Goal: Task Accomplishment & Management: Use online tool/utility

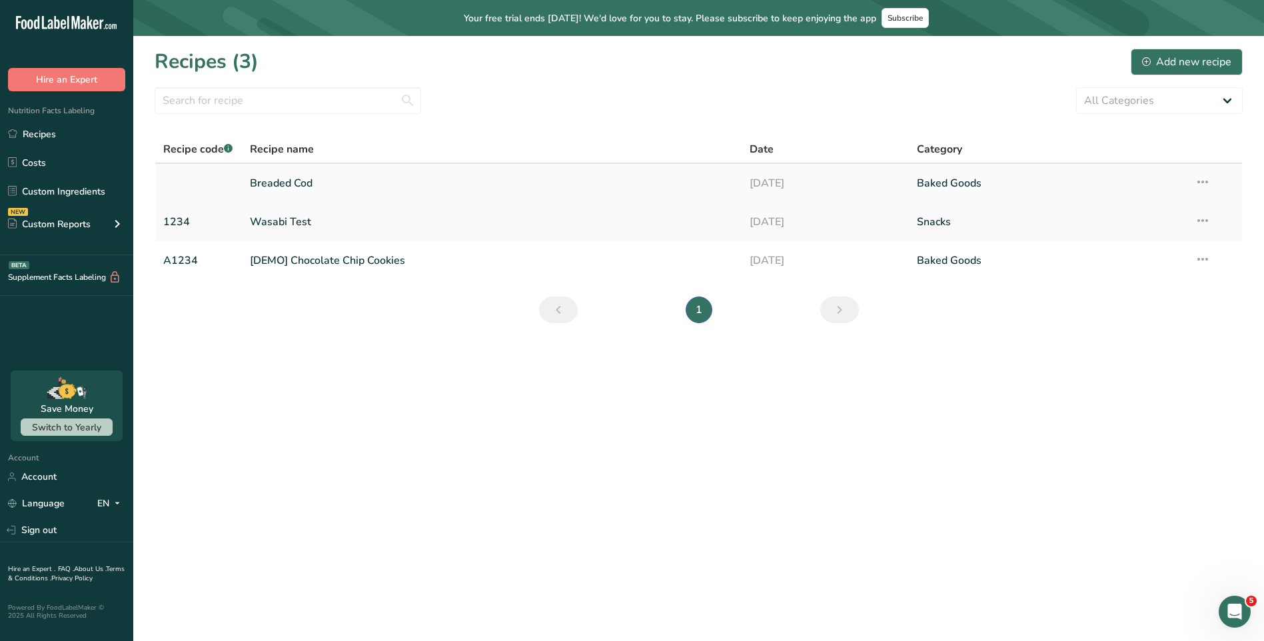
click at [307, 187] on link "Breaded Cod" at bounding box center [492, 183] width 485 height 28
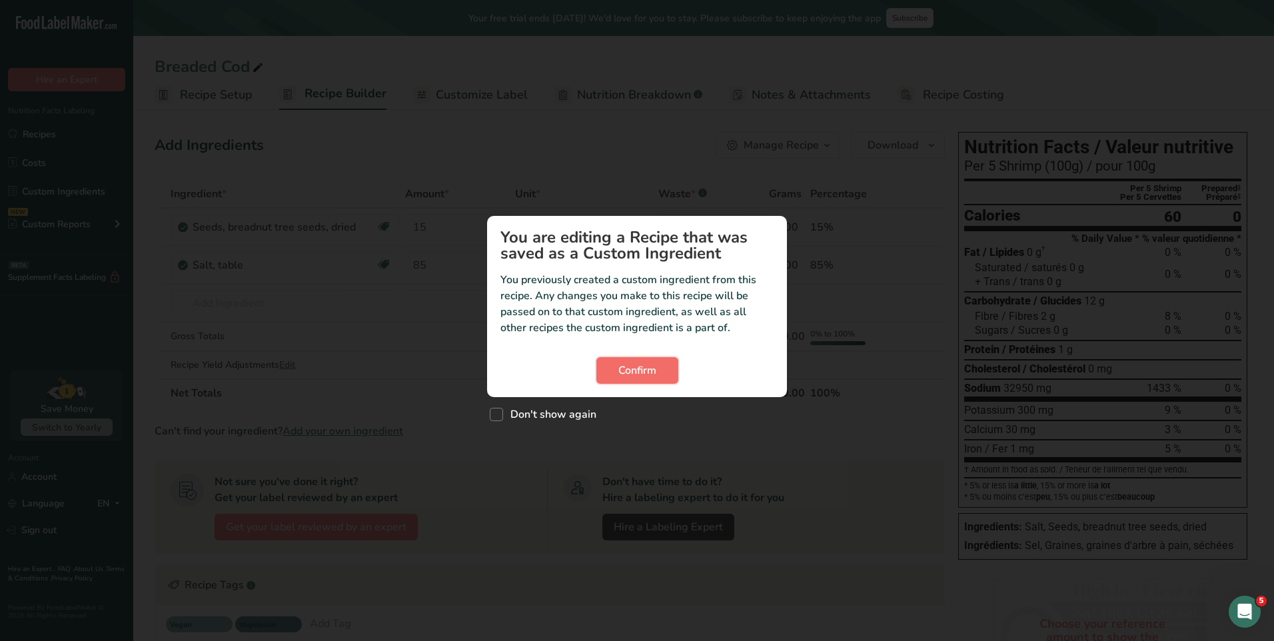
click at [653, 371] on span "Confirm" at bounding box center [638, 371] width 38 height 16
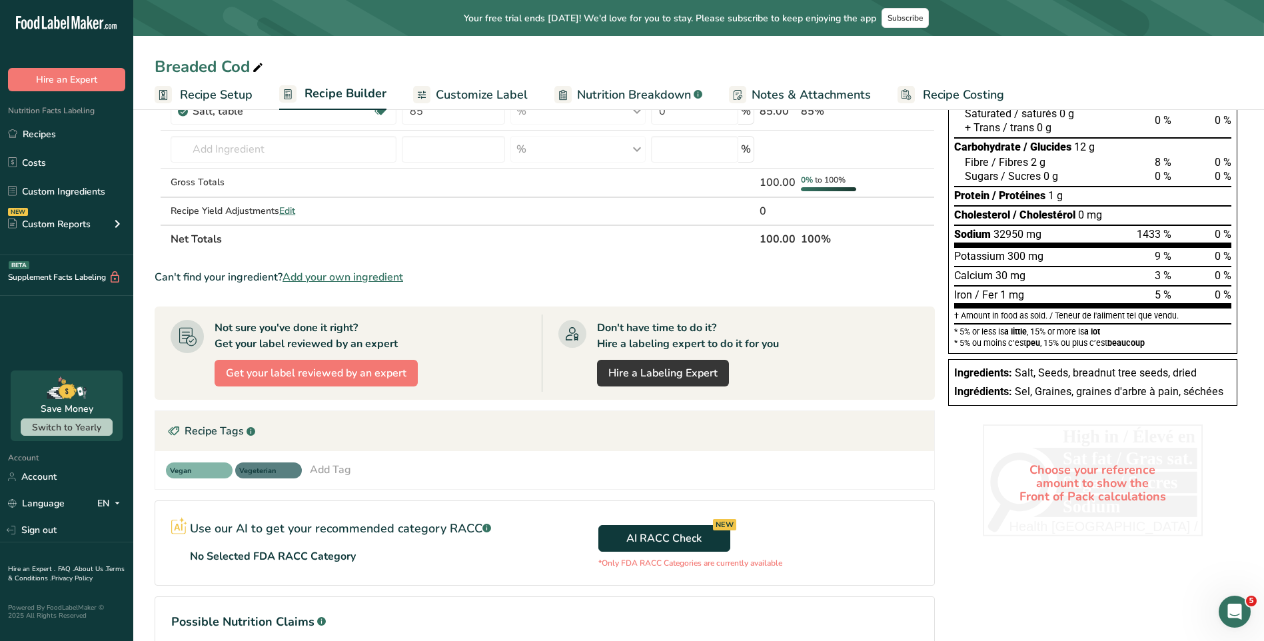
scroll to position [127, 0]
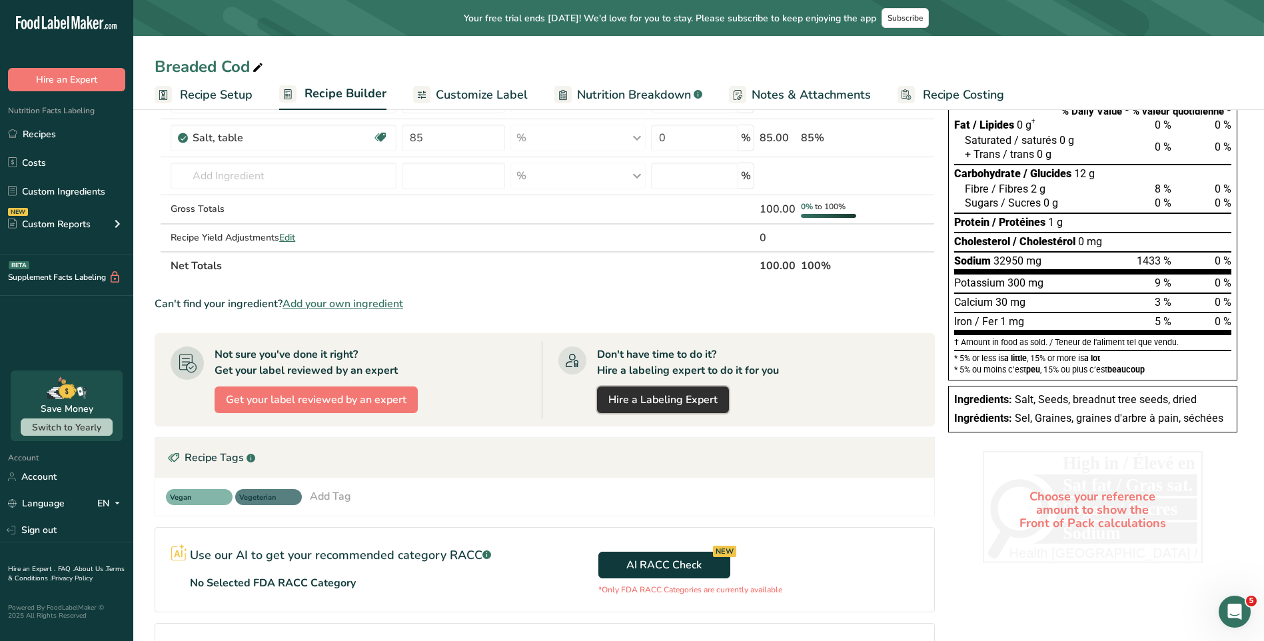
click at [661, 391] on link "Hire a Labeling Expert" at bounding box center [663, 400] width 132 height 27
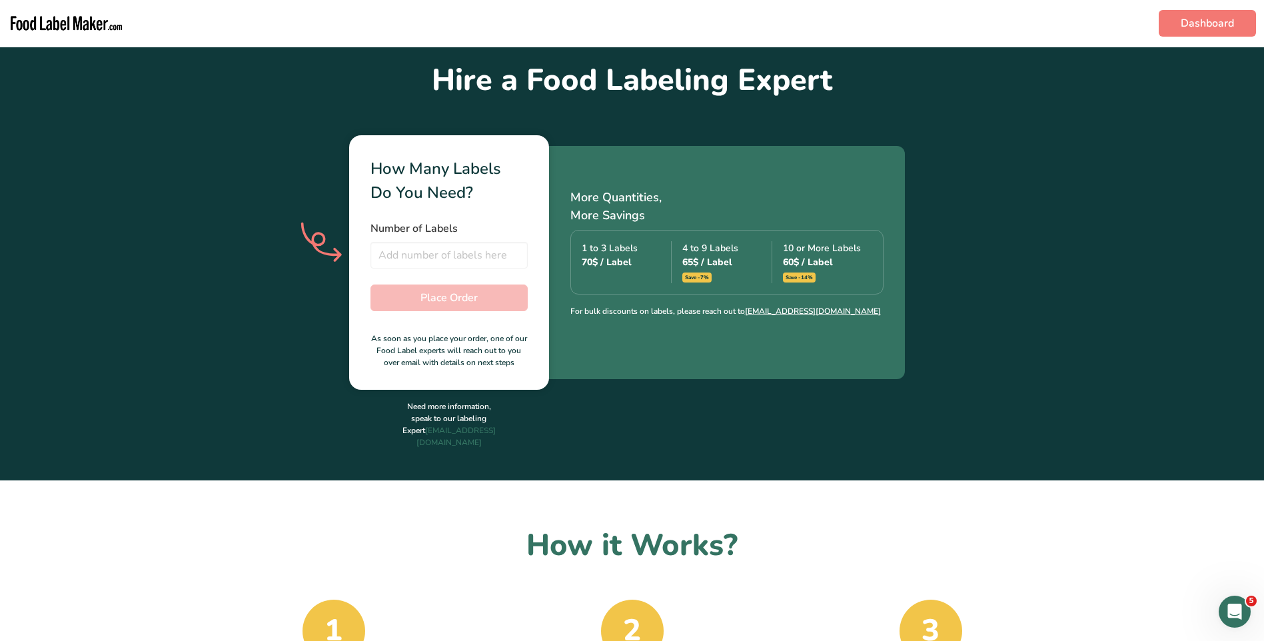
scroll to position [333, 0]
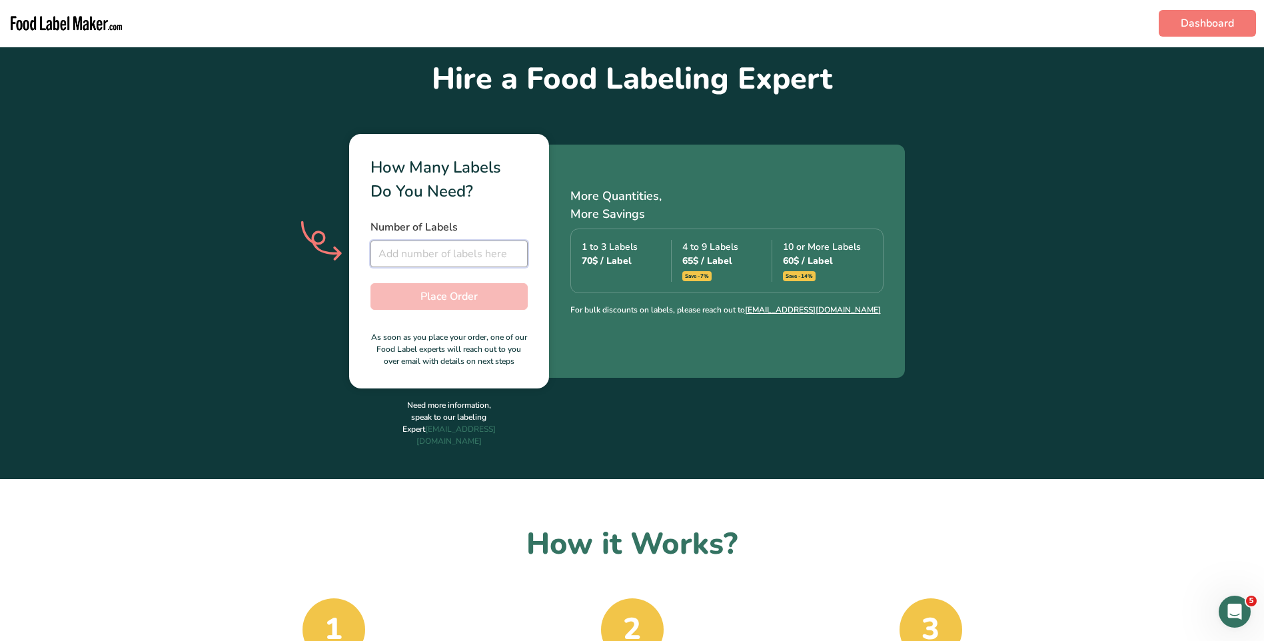
click at [477, 253] on input "number" at bounding box center [449, 254] width 157 height 27
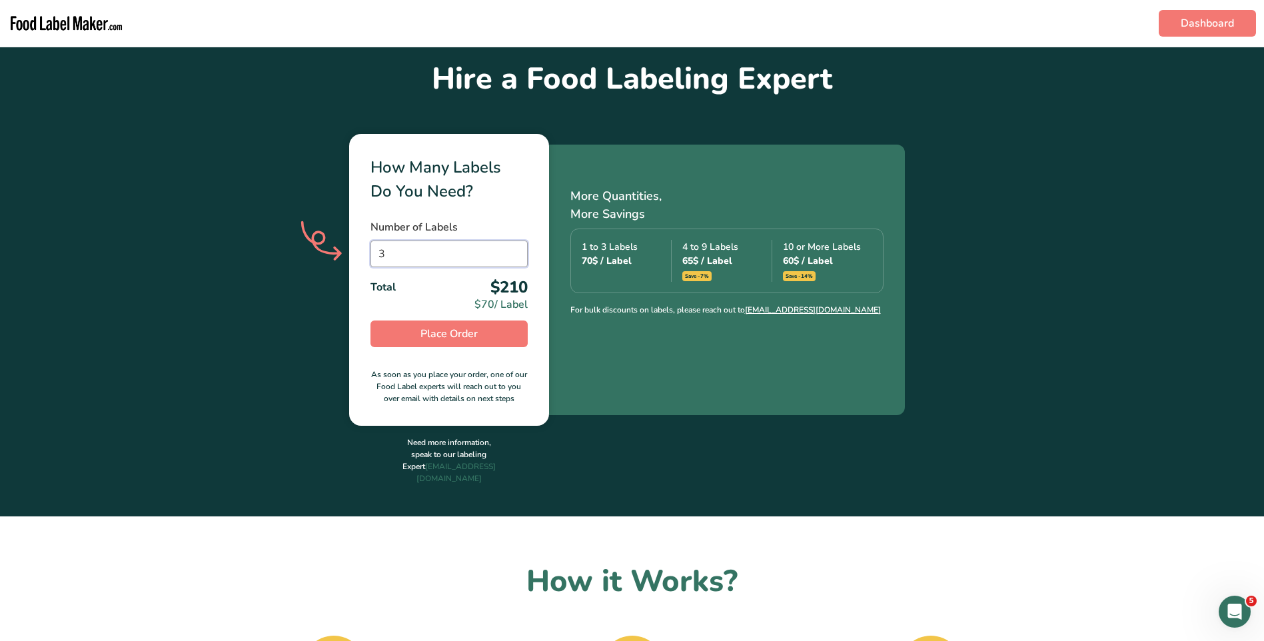
type input "3"
click at [589, 455] on section "Hire a Food Labeling Expert How Many Labels Do You Need? Number of Labels 3 Tot…" at bounding box center [632, 265] width 1264 height 503
